Goal: Find contact information: Find contact information

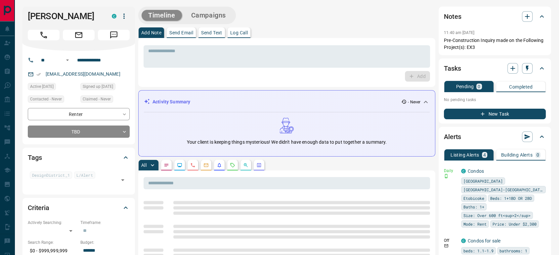
click at [193, 167] on icon "Calls" at bounding box center [192, 165] width 5 height 5
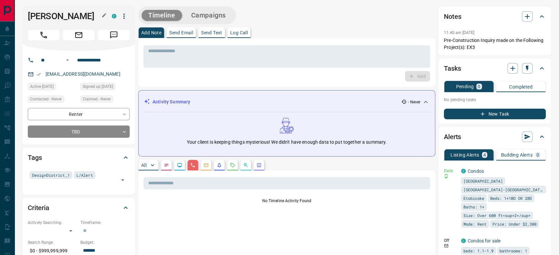
click at [102, 15] on icon "button" at bounding box center [104, 15] width 5 height 5
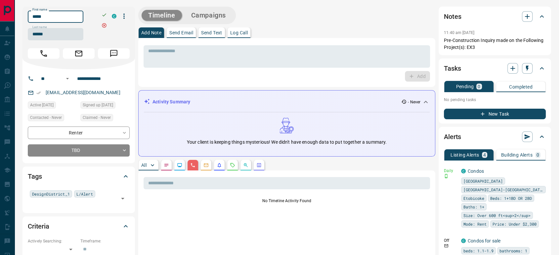
click at [83, 17] on input "*****" at bounding box center [56, 17] width 56 height 12
click at [66, 38] on input "******" at bounding box center [56, 34] width 56 height 12
click at [56, 38] on input "******" at bounding box center [56, 34] width 56 height 12
click at [102, 77] on input "**********" at bounding box center [100, 78] width 52 height 11
copy link "[EMAIL_ADDRESS][DOMAIN_NAME]"
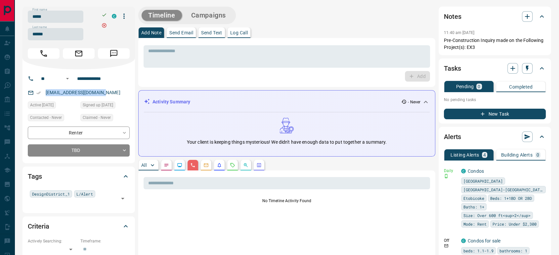
drag, startPoint x: 96, startPoint y: 94, endPoint x: 42, endPoint y: 94, distance: 53.9
click at [42, 94] on div "[EMAIL_ADDRESS][DOMAIN_NAME]" at bounding box center [79, 92] width 102 height 11
drag, startPoint x: 475, startPoint y: 47, endPoint x: 452, endPoint y: 38, distance: 24.6
click at [452, 38] on p "Pre-Construction Inquiry made on the Following Project(s): EX3" at bounding box center [495, 44] width 102 height 14
drag, startPoint x: 480, startPoint y: 45, endPoint x: 485, endPoint y: 50, distance: 7.3
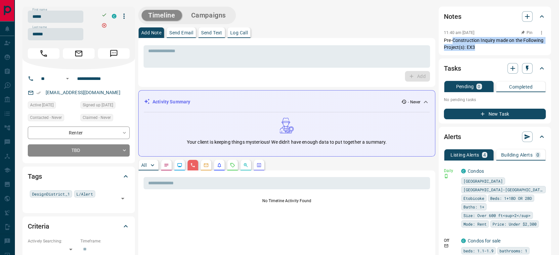
click at [480, 45] on p "Pre-Construction Inquiry made on the Following Project(s): EX3" at bounding box center [495, 44] width 102 height 14
click at [470, 44] on p "Pre-Construction Inquiry made on the Following Project(s): EX3" at bounding box center [495, 44] width 102 height 14
copy div "11:40 am [DATE] Pin Pre-Construction Inquiry made on the Following Project(s): …"
drag, startPoint x: 488, startPoint y: 50, endPoint x: 438, endPoint y: 35, distance: 52.3
click at [438, 35] on div "Notes 11:40 am [DATE] Pre-Construction Inquiry made on the Following Project(s)…" at bounding box center [494, 31] width 112 height 49
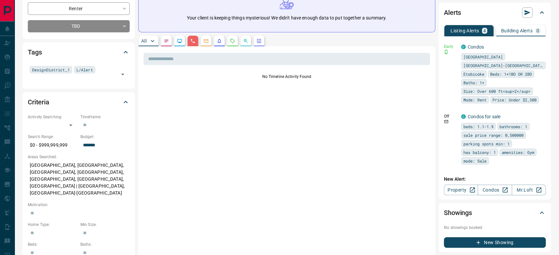
scroll to position [147, 0]
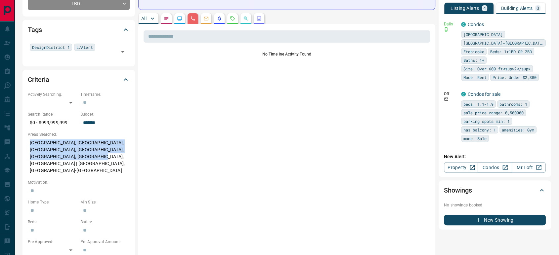
copy p "[GEOGRAPHIC_DATA], [GEOGRAPHIC_DATA], [GEOGRAPHIC_DATA], [GEOGRAPHIC_DATA], [GE…"
drag, startPoint x: 91, startPoint y: 156, endPoint x: 126, endPoint y: 148, distance: 36.3
click at [29, 142] on p "[GEOGRAPHIC_DATA], [GEOGRAPHIC_DATA], [GEOGRAPHIC_DATA], [GEOGRAPHIC_DATA], [GE…" at bounding box center [79, 157] width 102 height 39
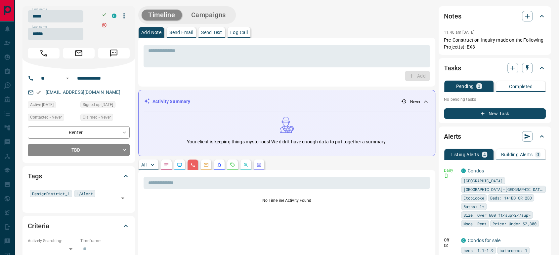
scroll to position [0, 0]
